Goal: Information Seeking & Learning: Find specific page/section

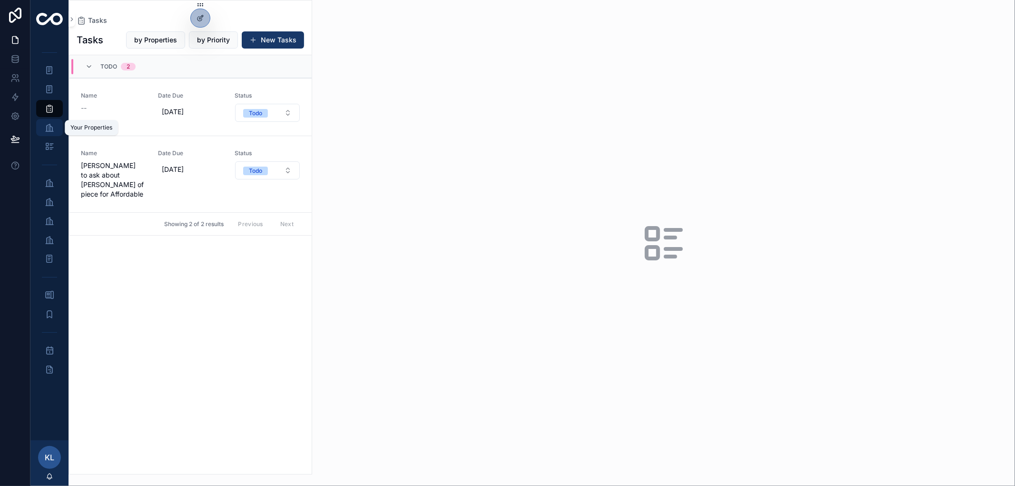
click at [49, 130] on icon "scrollable content" at bounding box center [50, 128] width 10 height 10
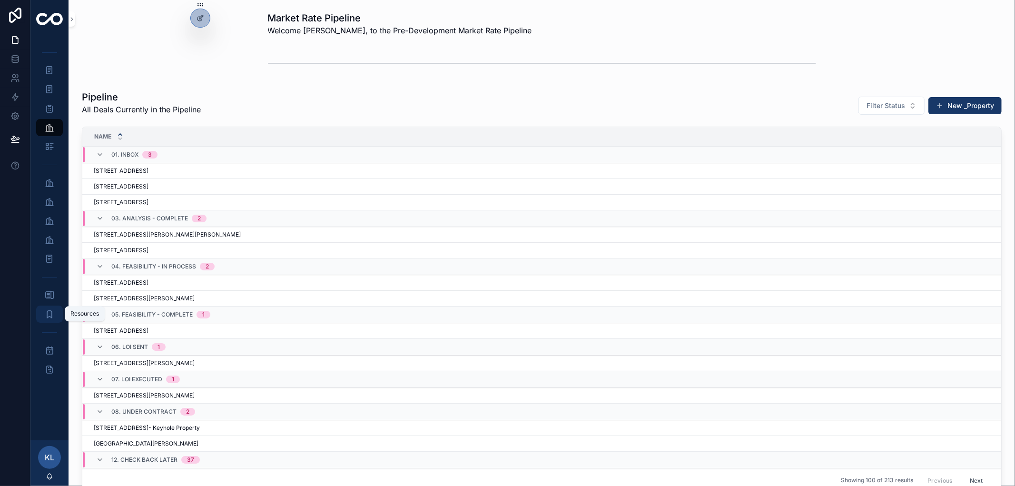
click at [49, 312] on icon "scrollable content" at bounding box center [50, 314] width 10 height 10
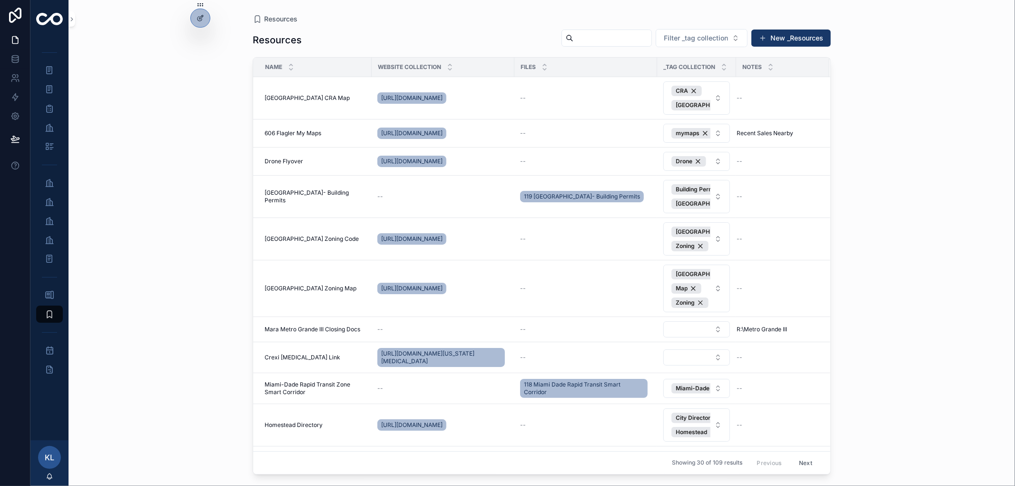
click at [585, 41] on input "scrollable content" at bounding box center [612, 37] width 78 height 13
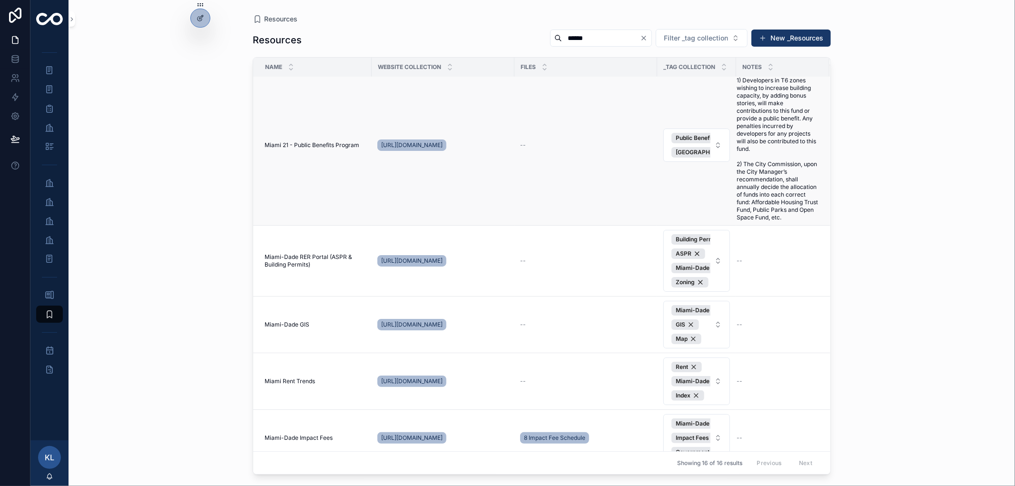
scroll to position [370, 0]
type input "*****"
click at [298, 327] on span "Miami-Dade GIS" at bounding box center [287, 323] width 45 height 8
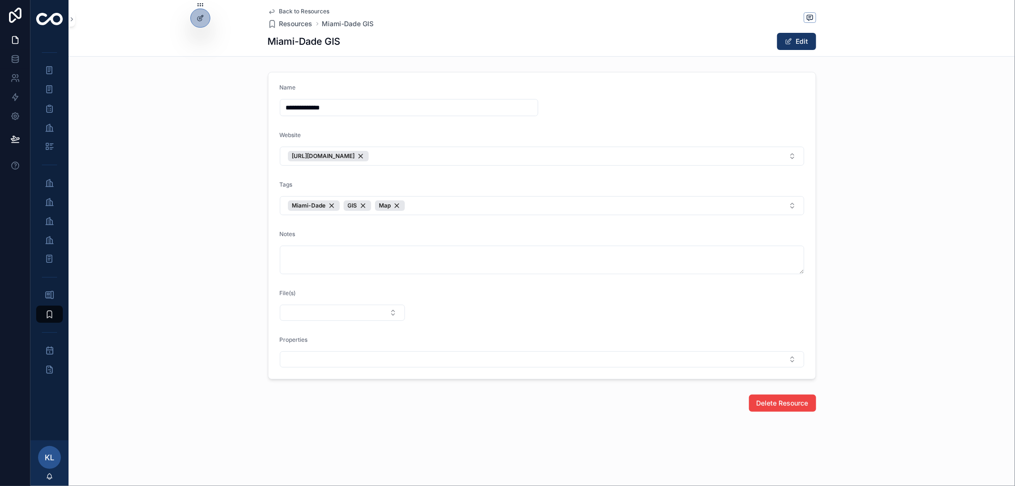
click at [271, 8] on icon "scrollable content" at bounding box center [272, 12] width 8 height 8
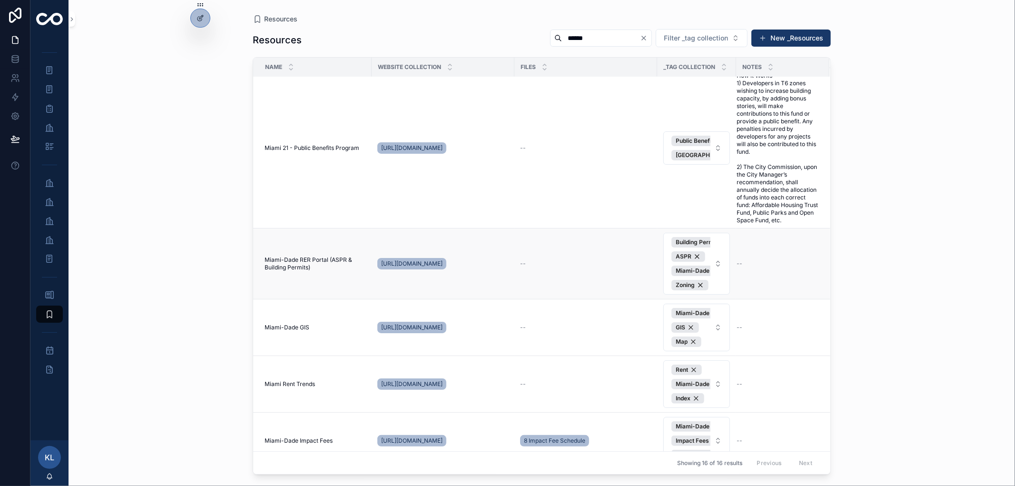
scroll to position [370, 0]
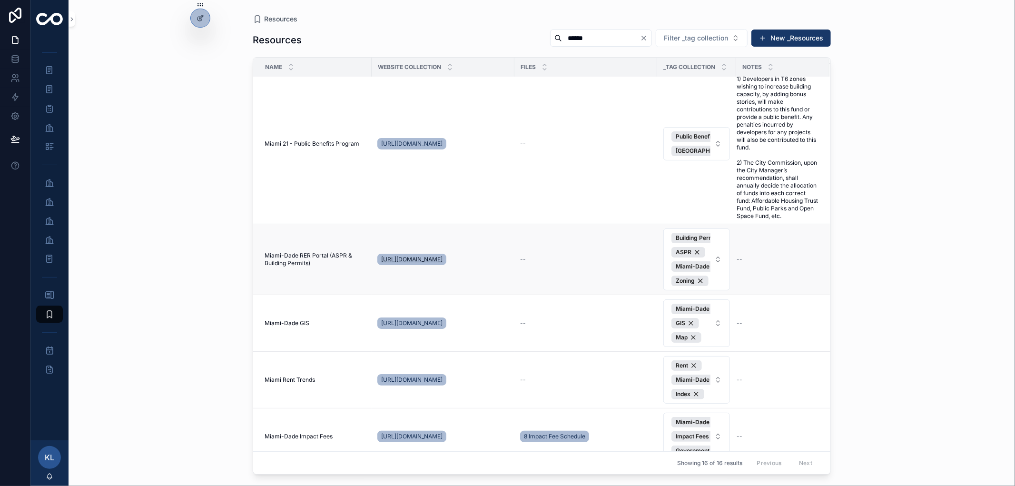
click at [396, 263] on span "[URL][DOMAIN_NAME]" at bounding box center [411, 259] width 61 height 8
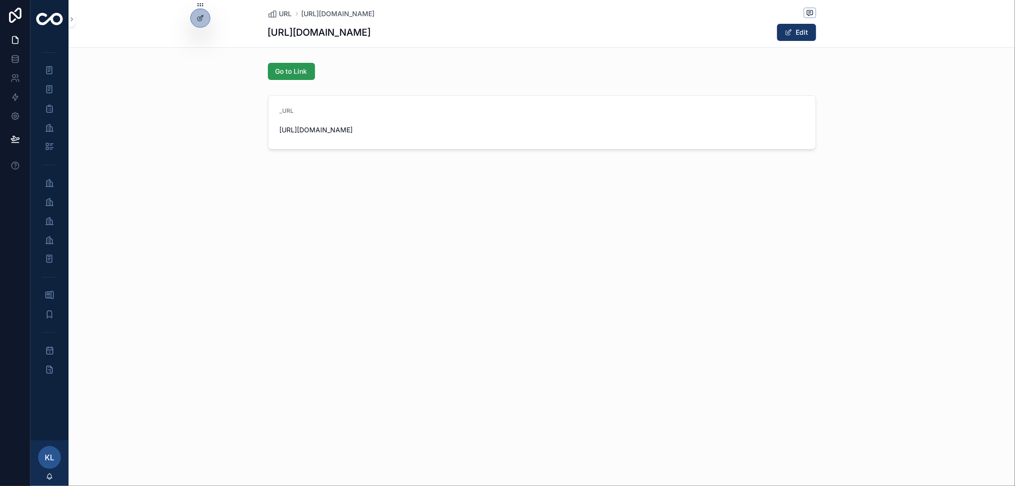
click at [284, 73] on span "Go to Link" at bounding box center [291, 72] width 32 height 10
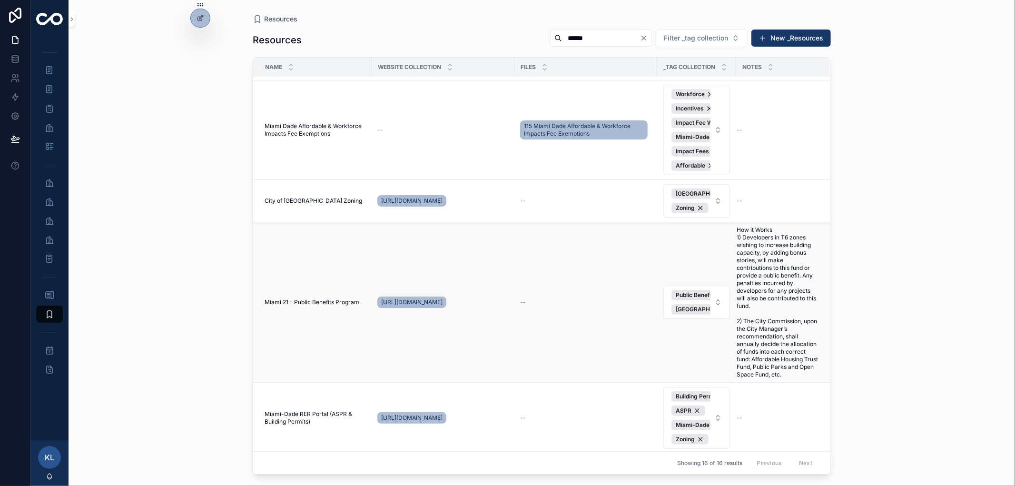
scroll to position [370, 0]
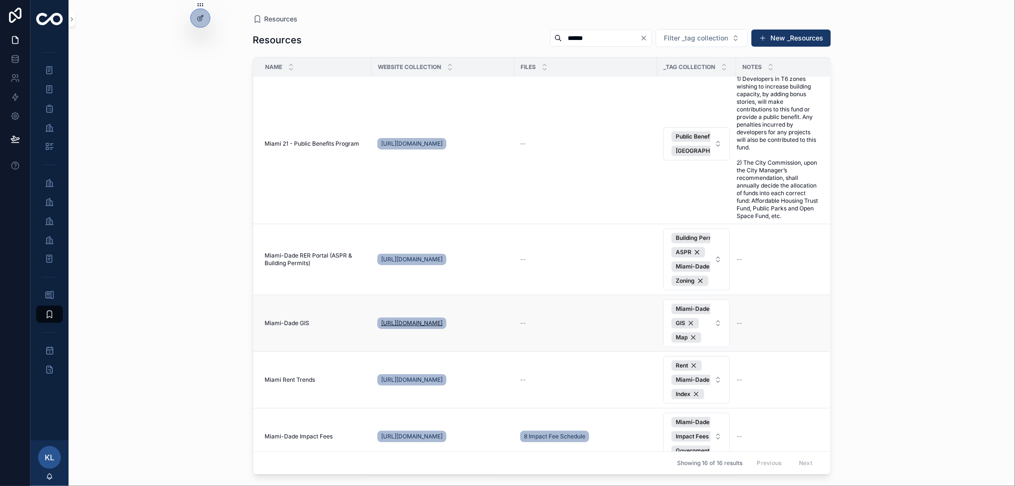
click at [405, 327] on span "[URL][DOMAIN_NAME]" at bounding box center [411, 323] width 61 height 8
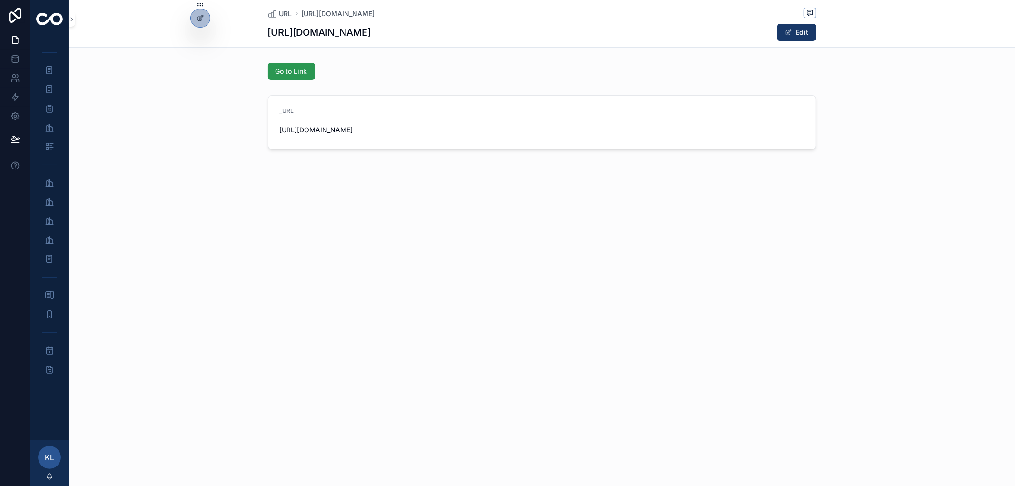
click at [287, 79] on button "Go to Link" at bounding box center [291, 71] width 47 height 17
